Goal: Download file/media

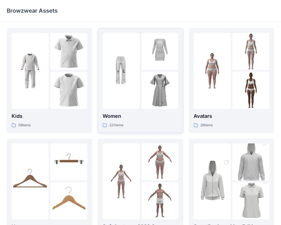
click at [124, 114] on p "Women" at bounding box center [141, 116] width 76 height 8
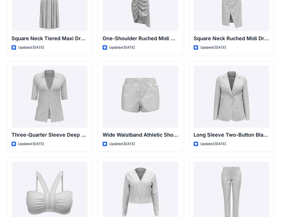
scroll to position [448, 0]
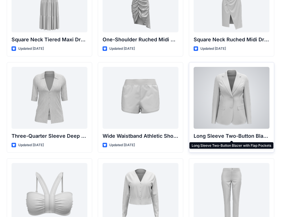
click at [207, 137] on p "Long Sleeve Two-Button Blazer with Flap Pockets" at bounding box center [232, 136] width 76 height 8
click at [213, 135] on p "Long Sleeve Two-Button Blazer with Flap Pockets" at bounding box center [232, 136] width 76 height 8
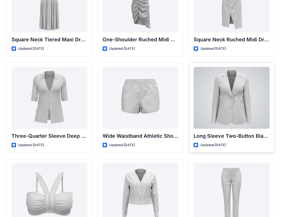
click at [213, 135] on p "Long Sleeve Two-Button Blazer with Flap Pockets" at bounding box center [232, 136] width 76 height 8
click at [240, 109] on div at bounding box center [232, 98] width 76 height 62
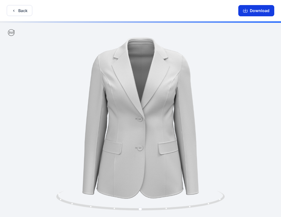
click at [252, 12] on button "Download" at bounding box center [257, 10] width 36 height 11
click at [244, 12] on icon "button" at bounding box center [245, 11] width 5 height 3
